Goal: Task Accomplishment & Management: Manage account settings

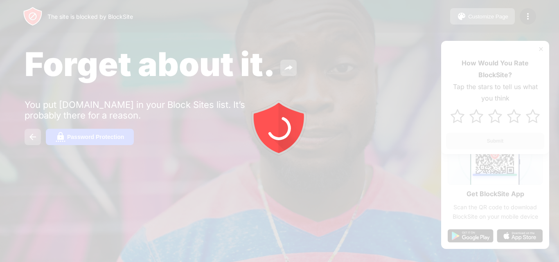
drag, startPoint x: 558, startPoint y: 1, endPoint x: 339, endPoint y: 27, distance: 220.8
click at [339, 27] on div at bounding box center [279, 131] width 559 height 262
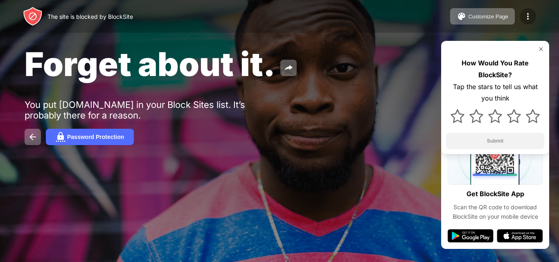
click at [529, 16] on img at bounding box center [528, 16] width 10 height 10
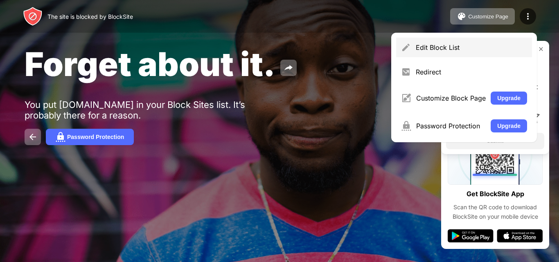
click at [452, 46] on div "Edit Block List" at bounding box center [471, 47] width 111 height 8
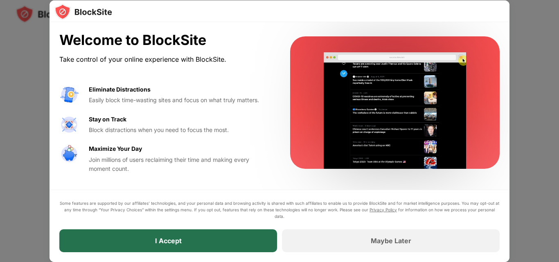
click at [259, 241] on div "I Accept" at bounding box center [168, 240] width 218 height 23
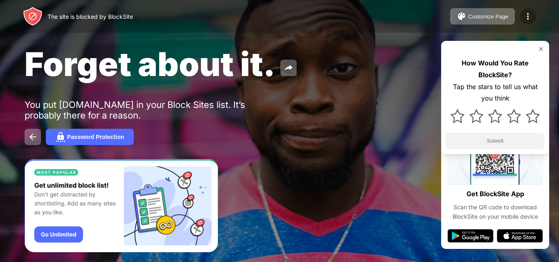
click at [528, 12] on img at bounding box center [528, 16] width 10 height 10
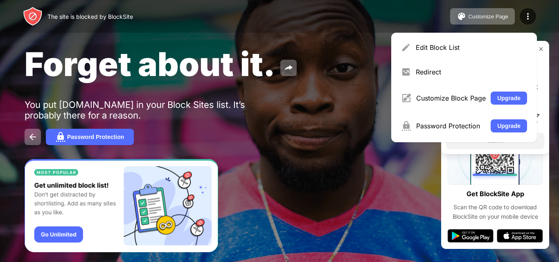
click at [455, 45] on div "Edit Block List" at bounding box center [471, 47] width 111 height 8
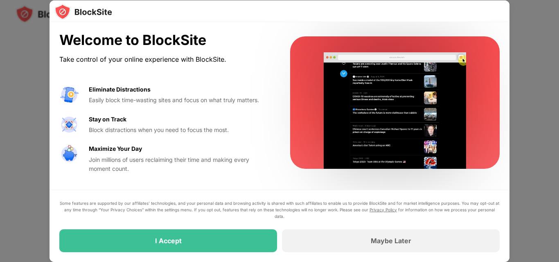
drag, startPoint x: 557, startPoint y: 49, endPoint x: 558, endPoint y: 126, distance: 77.7
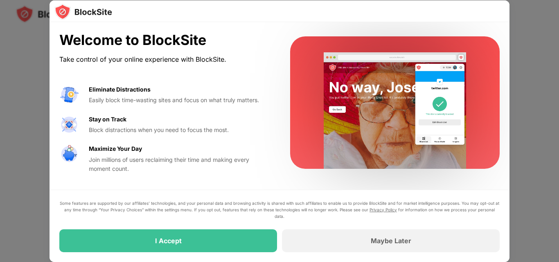
click at [558, 126] on div at bounding box center [279, 131] width 559 height 262
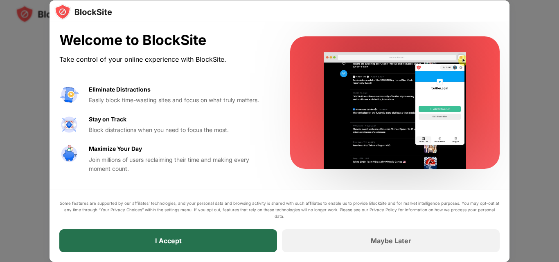
click at [242, 238] on div "I Accept" at bounding box center [168, 240] width 218 height 23
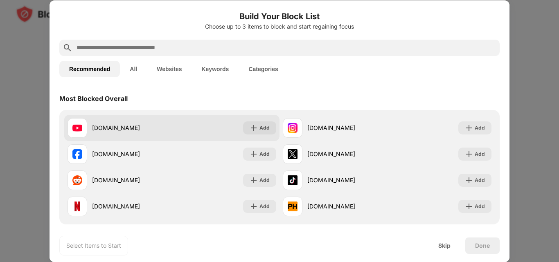
click at [138, 128] on div "youtube.com" at bounding box center [132, 128] width 80 height 9
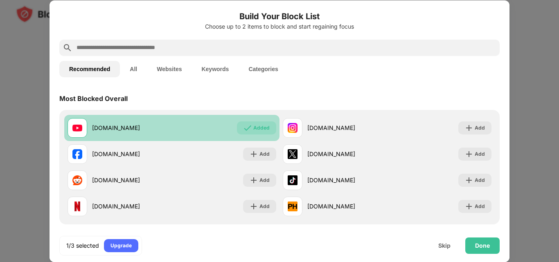
click at [138, 128] on div "youtube.com" at bounding box center [132, 128] width 80 height 9
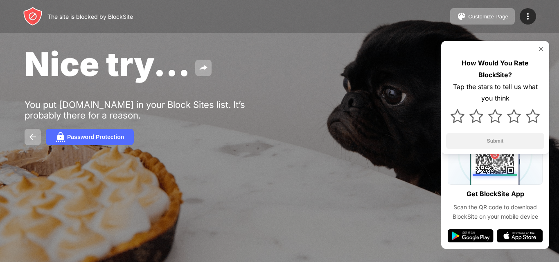
click at [541, 49] on img at bounding box center [540, 49] width 7 height 7
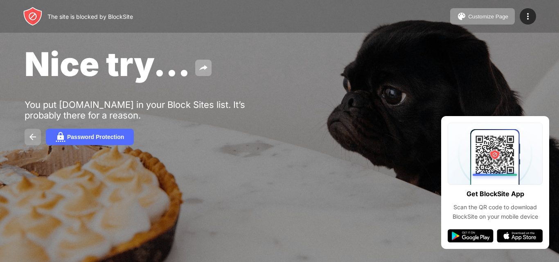
click at [34, 142] on img at bounding box center [33, 137] width 10 height 10
click at [70, 137] on div "Password Protection" at bounding box center [95, 137] width 57 height 7
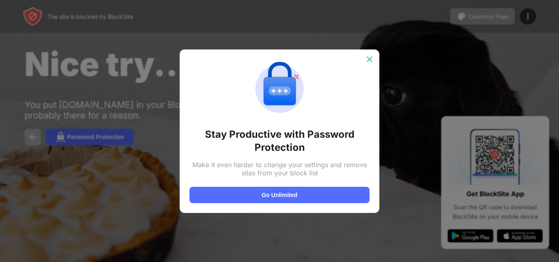
click at [368, 58] on img at bounding box center [369, 59] width 8 height 8
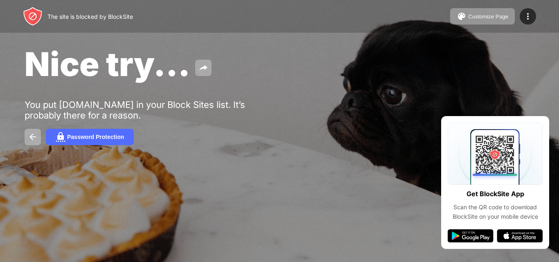
drag, startPoint x: 558, startPoint y: 63, endPoint x: 558, endPoint y: 192, distance: 128.8
click at [558, 192] on div "The site is blocked by BlockSite Customize Page Edit Block List Redirect Custom…" at bounding box center [279, 131] width 559 height 262
